Goal: Transaction & Acquisition: Purchase product/service

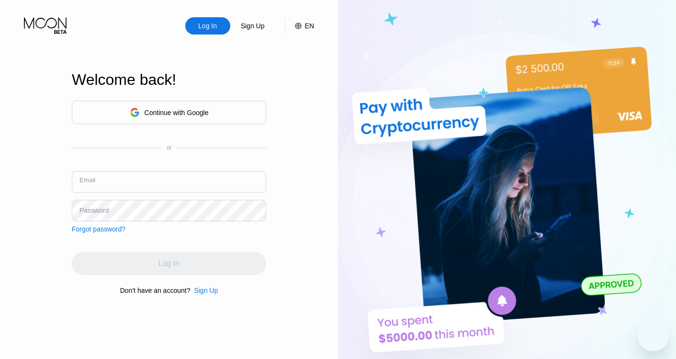
click at [165, 183] on input "text" at bounding box center [169, 182] width 194 height 22
type input "[EMAIL_ADDRESS][DOMAIN_NAME]"
click at [166, 265] on div "Log In" at bounding box center [169, 263] width 194 height 23
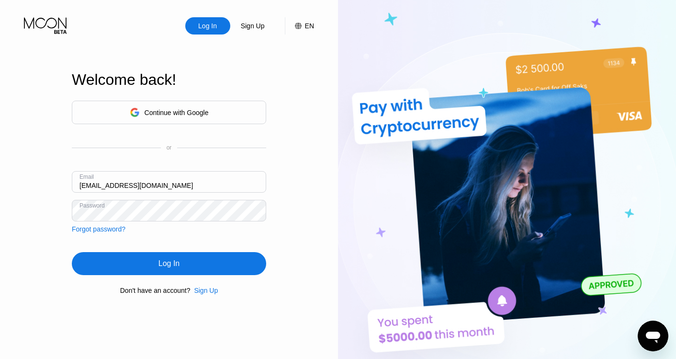
click at [194, 258] on div "Log In" at bounding box center [169, 263] width 194 height 23
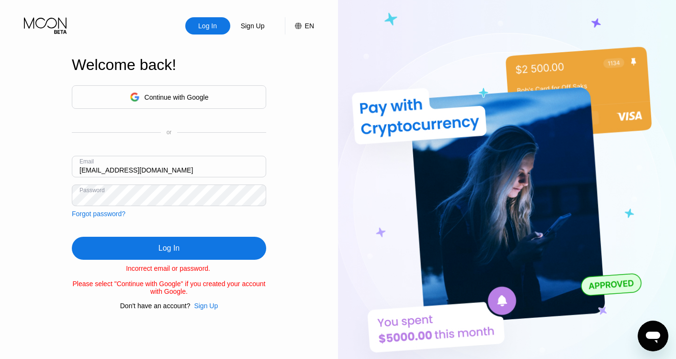
click at [98, 212] on div "Forgot password?" at bounding box center [99, 214] width 54 height 8
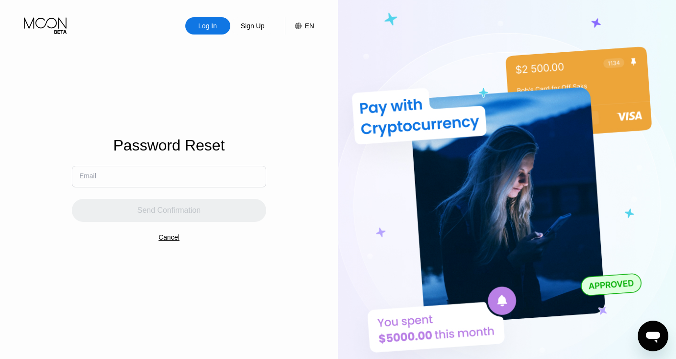
click at [131, 173] on input "text" at bounding box center [169, 177] width 194 height 22
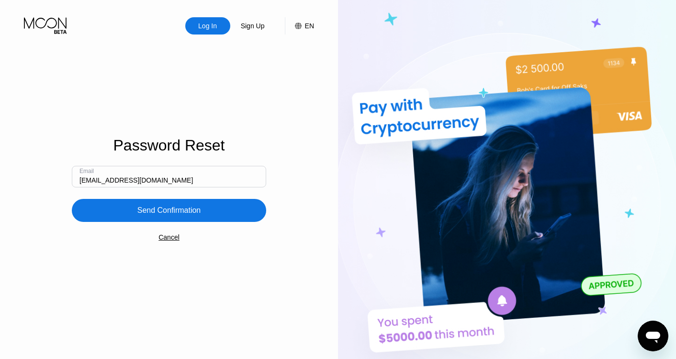
type input "[EMAIL_ADDRESS][DOMAIN_NAME]"
click at [165, 213] on div "Send Confirmation" at bounding box center [169, 210] width 64 height 10
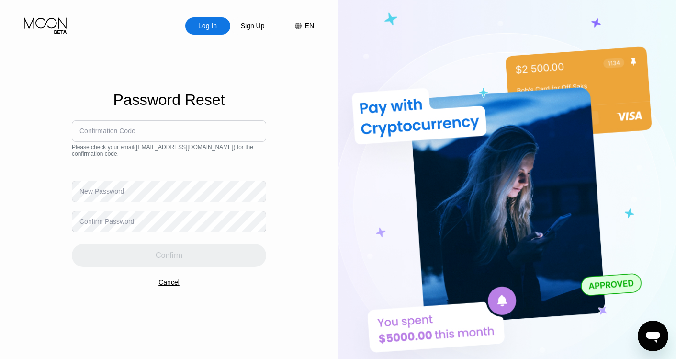
click at [124, 135] on div "Confirmation Code" at bounding box center [107, 131] width 56 height 8
click at [114, 131] on div "Confirmation Code" at bounding box center [107, 131] width 56 height 8
click at [119, 135] on div "Confirmation Code" at bounding box center [107, 131] width 56 height 8
click at [122, 189] on div "New Password" at bounding box center [101, 191] width 45 height 8
drag, startPoint x: 164, startPoint y: 140, endPoint x: 158, endPoint y: 170, distance: 30.2
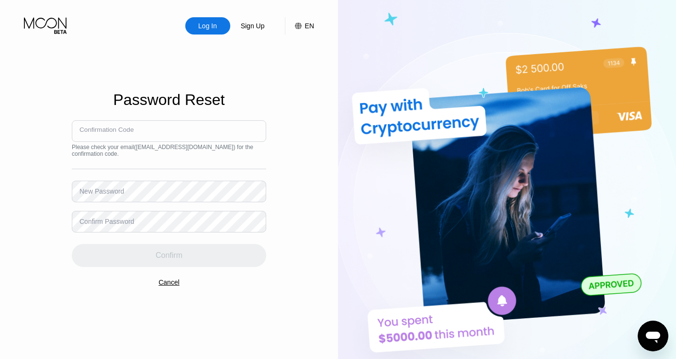
click at [164, 141] on input at bounding box center [169, 131] width 194 height 22
type input "274897"
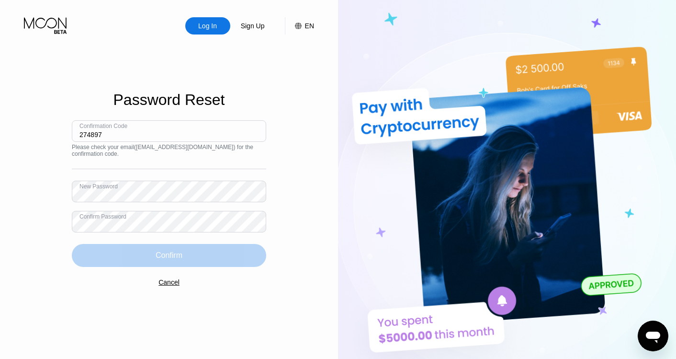
click at [187, 254] on div "Confirm" at bounding box center [169, 255] width 194 height 23
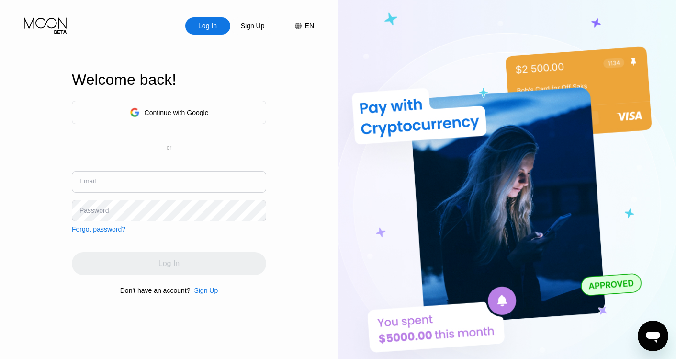
click at [101, 184] on input "text" at bounding box center [169, 182] width 194 height 22
type input "[EMAIL_ADDRESS][DOMAIN_NAME]"
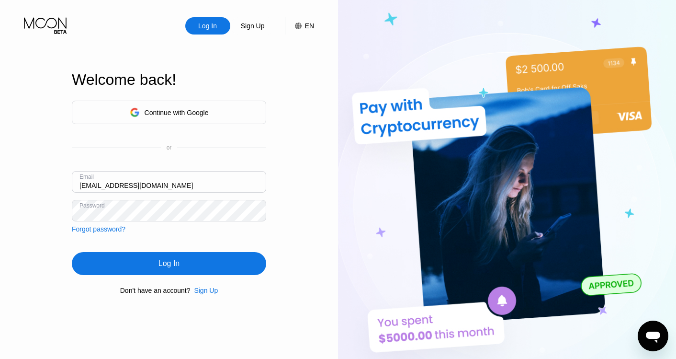
click at [201, 264] on div "Log In" at bounding box center [169, 263] width 194 height 23
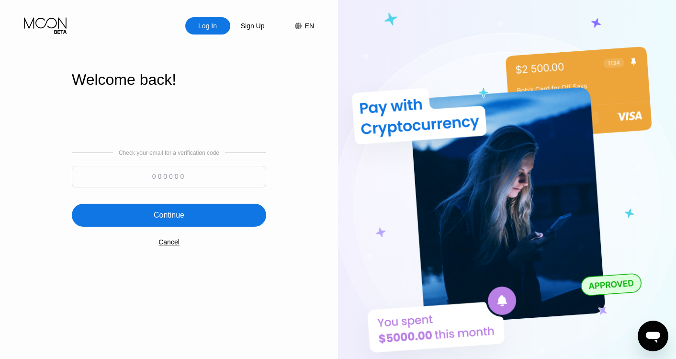
click at [145, 171] on input at bounding box center [169, 177] width 194 height 22
paste input "956826"
type input "956826"
click at [195, 216] on div "Continue" at bounding box center [169, 214] width 194 height 23
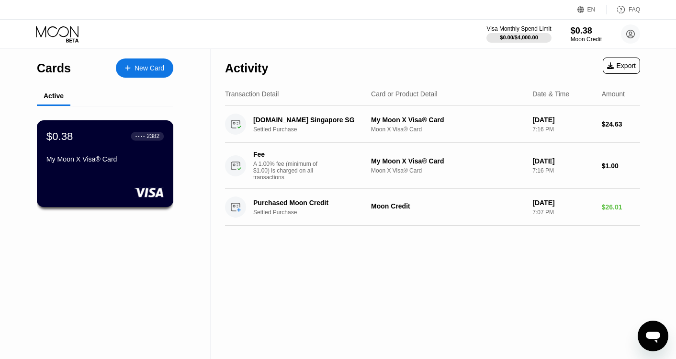
click at [125, 173] on div "$0.38 ● ● ● ● 2382 My Moon X Visa® Card" at bounding box center [105, 163] width 137 height 87
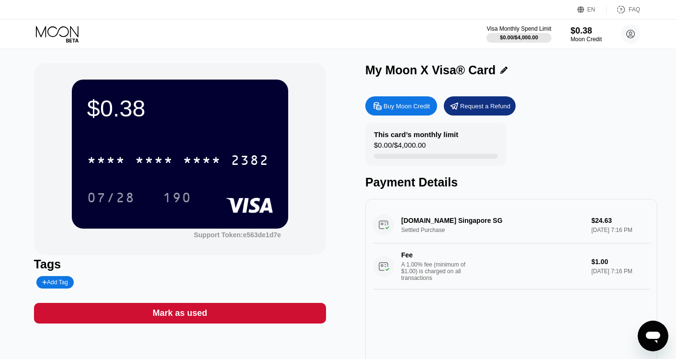
click at [406, 105] on div "Buy Moon Credit" at bounding box center [406, 106] width 46 height 8
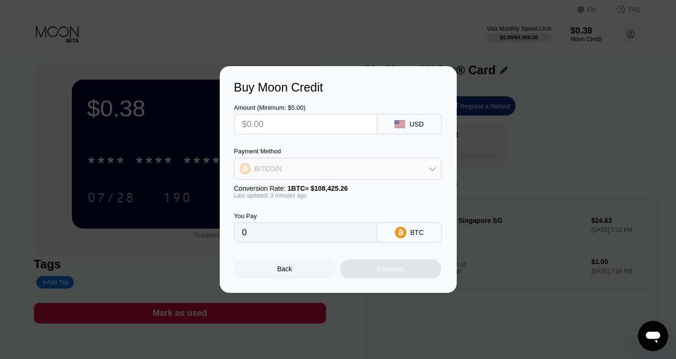
click at [377, 169] on div "BITCOIN" at bounding box center [338, 168] width 206 height 19
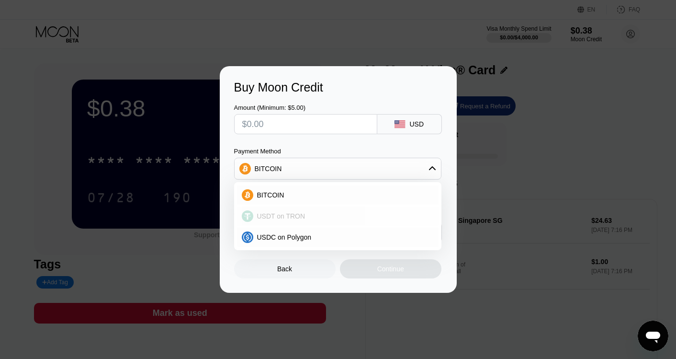
click at [308, 217] on div "USDT on TRON" at bounding box center [343, 216] width 180 height 8
type input "0.00"
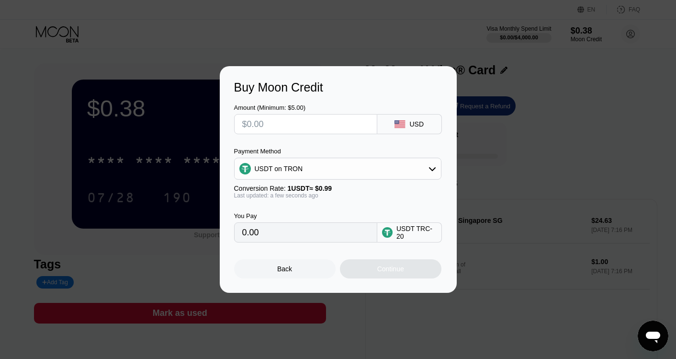
click at [295, 125] on input "text" at bounding box center [305, 123] width 127 height 19
click at [306, 122] on input "text" at bounding box center [305, 123] width 127 height 19
type input "$3"
type input "3.03"
type input "$32"
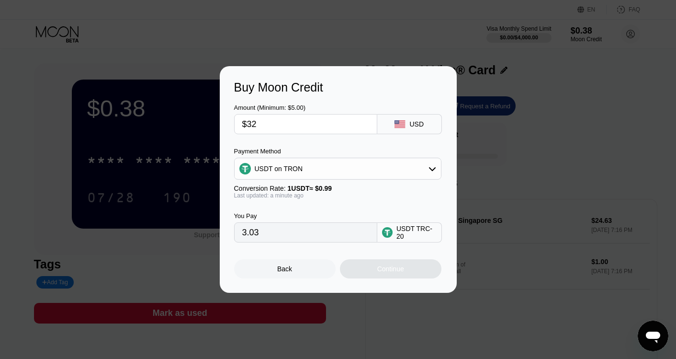
type input "32.32"
type input "$32.9"
type input "33.23"
type input "$32.98"
type input "33.31"
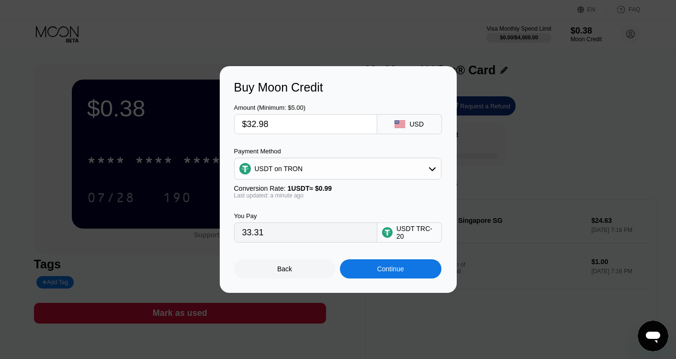
click at [652, 95] on div "Buy Moon Credit Amount (Minimum: $5.00) $32.98 USD Payment Method USDT on TRON …" at bounding box center [338, 179] width 676 height 226
drag, startPoint x: 270, startPoint y: 124, endPoint x: 251, endPoint y: 124, distance: 19.6
click at [251, 124] on input "$32.98" at bounding box center [305, 123] width 127 height 19
type input "$33"
type input "33.33"
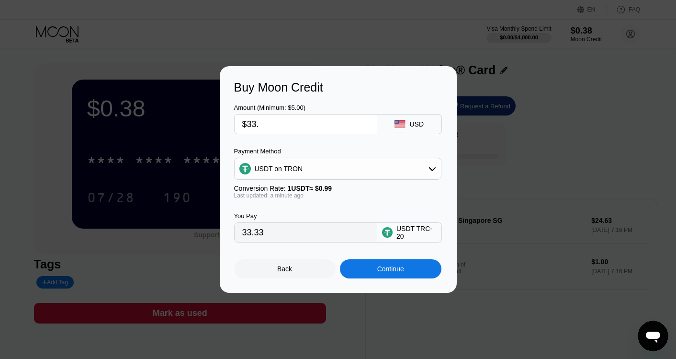
type input "$33.5"
type input "33.84"
type input "$33."
type input "33.33"
type input "$33.6"
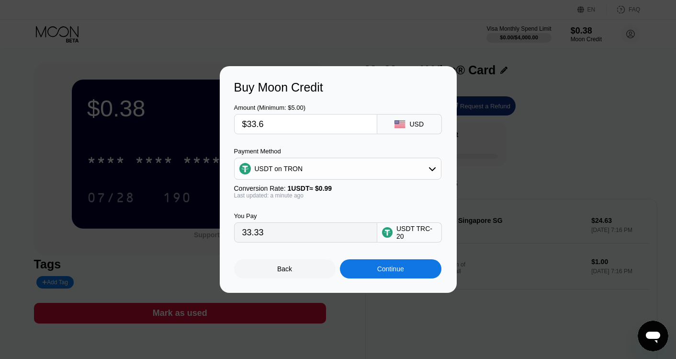
type input "33.94"
type input "$33.65"
type input "33.99"
type input "$33.65"
click at [389, 277] on div "Continue" at bounding box center [390, 268] width 101 height 19
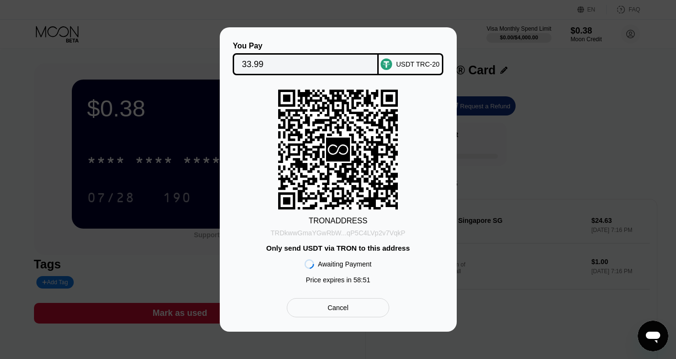
click at [357, 233] on div "TRDkwwGmaYGwRbW...qP5C4LVp2v7VqkP" at bounding box center [337, 233] width 135 height 8
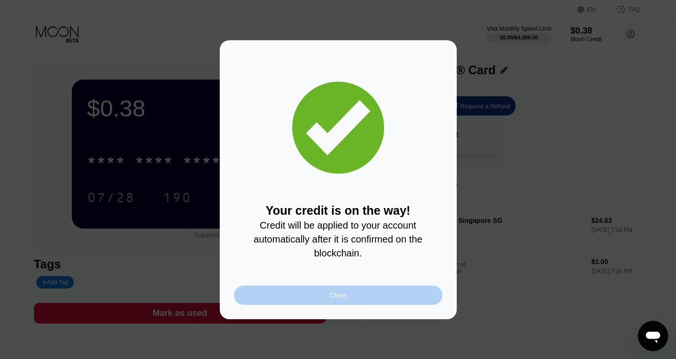
click at [358, 298] on div "Close" at bounding box center [338, 294] width 208 height 19
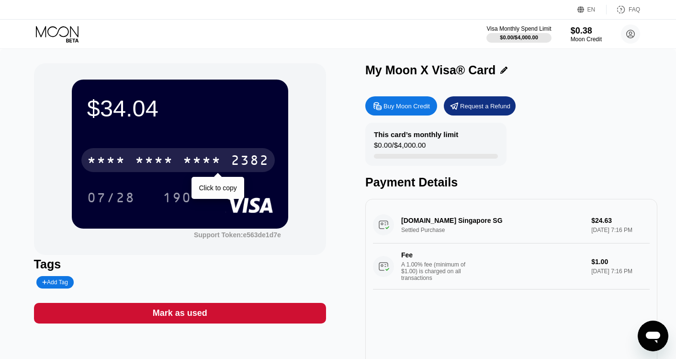
click at [212, 160] on div "* * * *" at bounding box center [202, 161] width 38 height 15
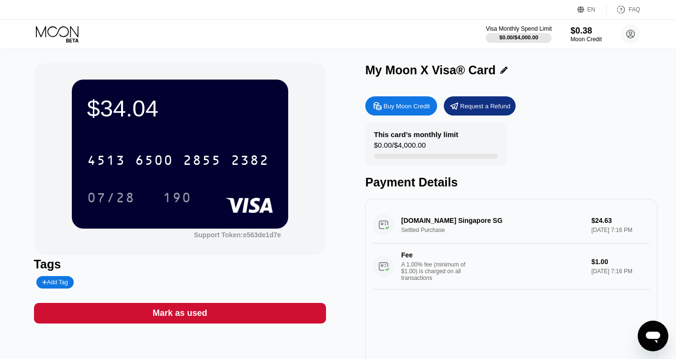
click at [544, 33] on div at bounding box center [519, 38] width 66 height 10
